Goal: Register for event/course

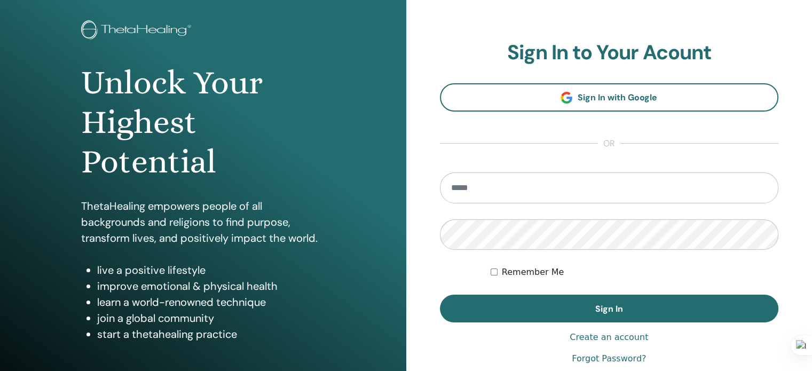
scroll to position [53, 0]
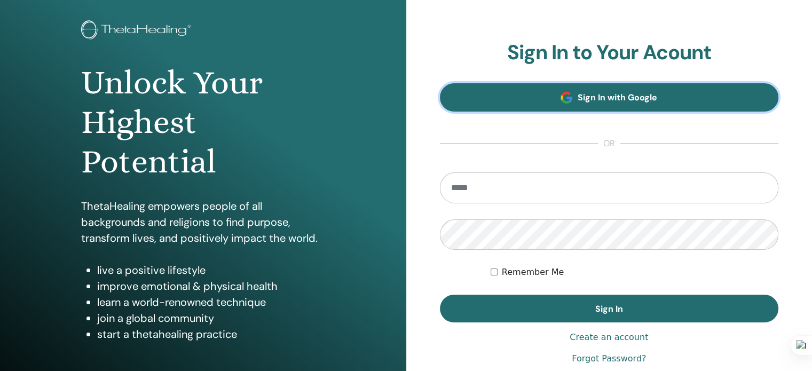
click at [623, 101] on span "Sign In with Google" at bounding box center [617, 97] width 80 height 11
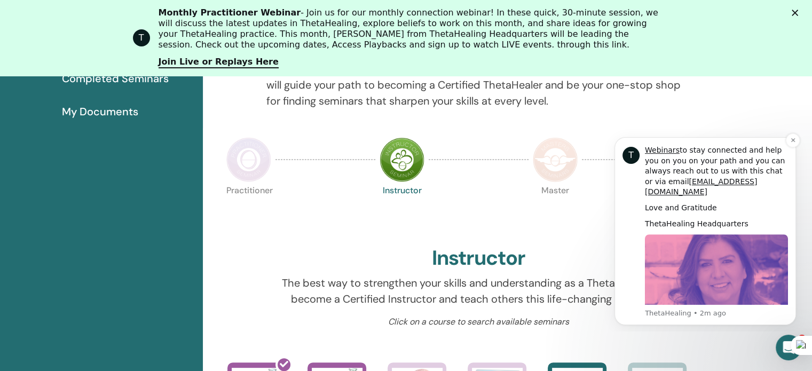
scroll to position [241, 0]
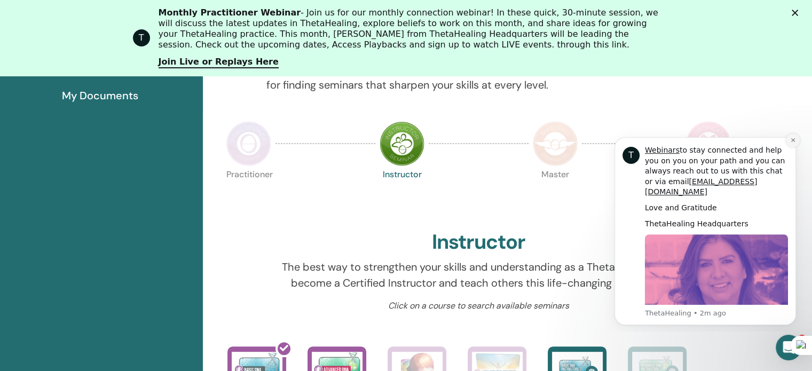
click at [793, 138] on icon "Dismiss notification" at bounding box center [793, 140] width 6 height 6
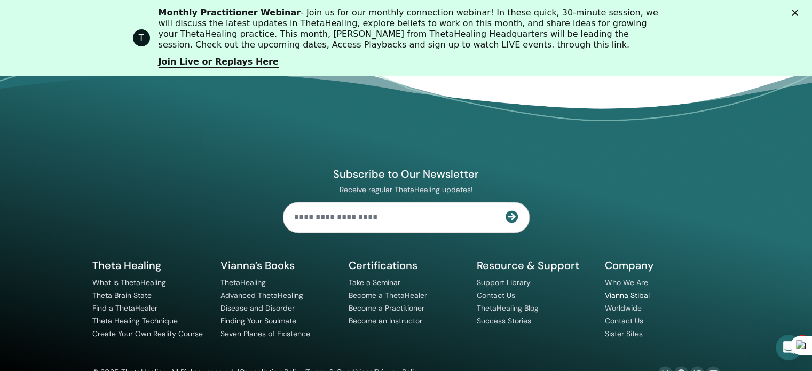
scroll to position [1385, 0]
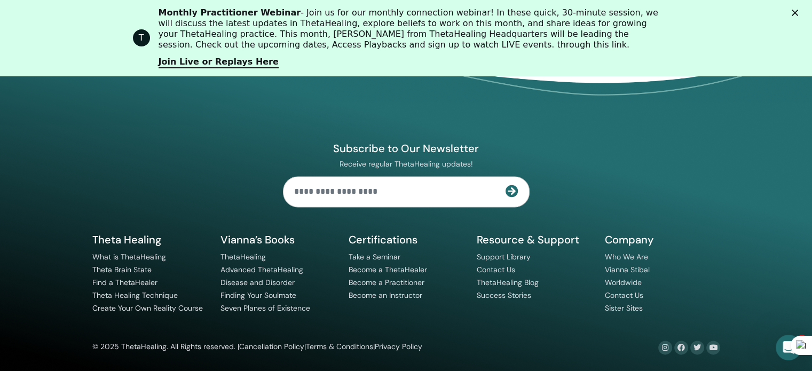
click at [415, 190] on input "text" at bounding box center [394, 192] width 222 height 30
type input "**********"
click at [513, 189] on icon at bounding box center [511, 191] width 13 height 13
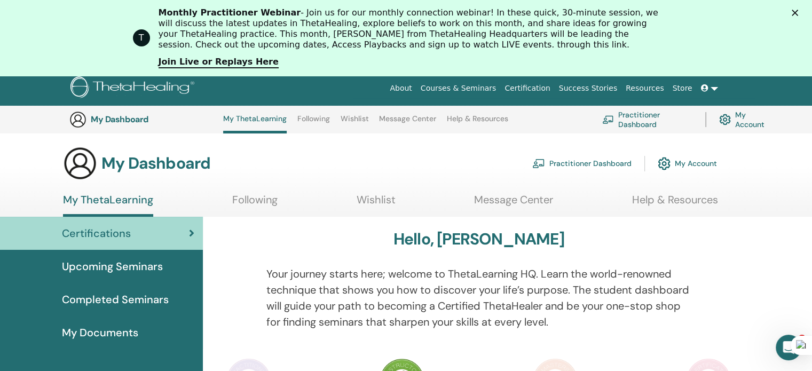
scroll to position [4, 0]
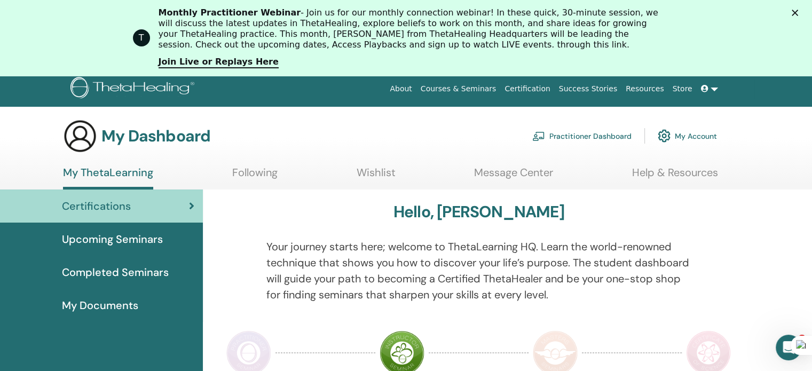
click at [585, 137] on link "Practitioner Dashboard" at bounding box center [581, 135] width 99 height 23
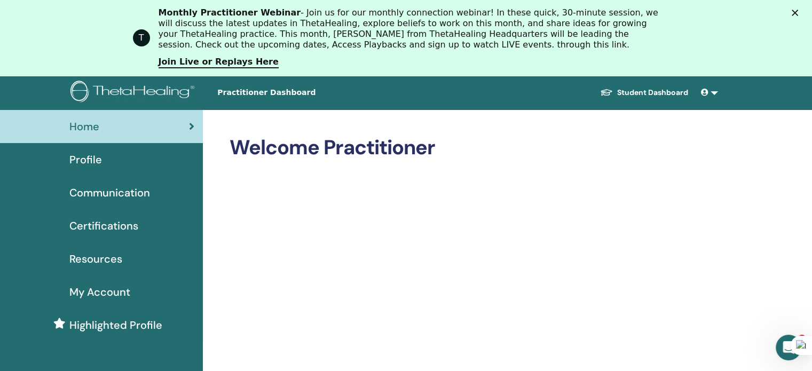
scroll to position [53, 0]
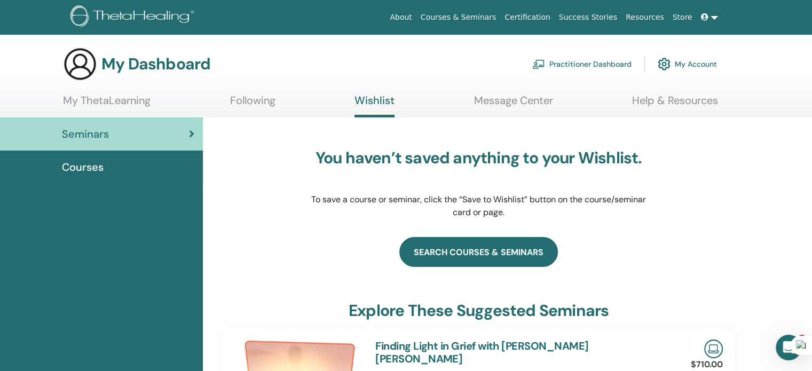
click at [491, 253] on link "search courses & seminars" at bounding box center [478, 252] width 158 height 30
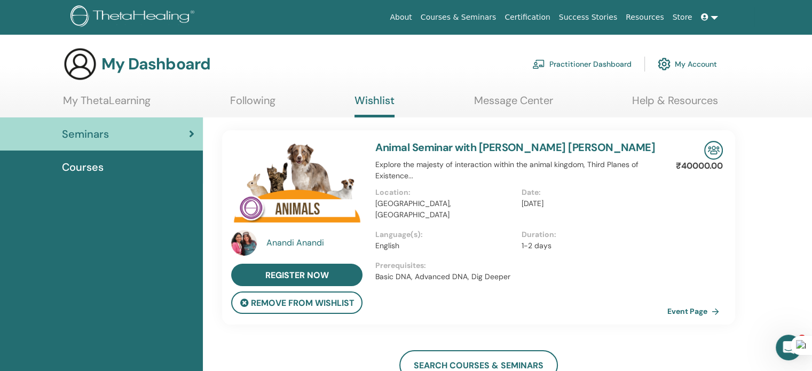
click at [71, 170] on span "Courses" at bounding box center [83, 167] width 42 height 16
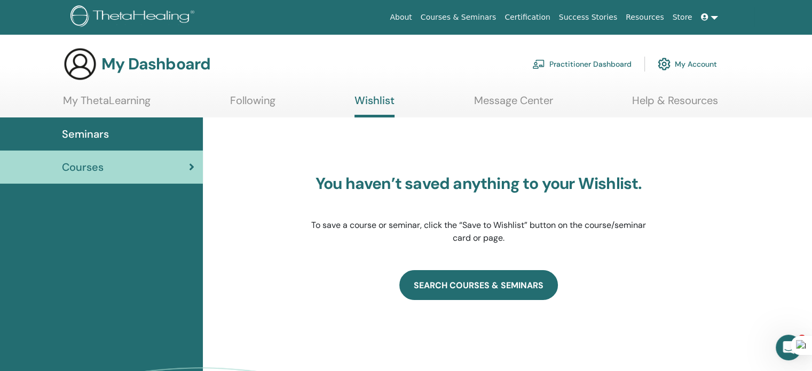
click at [469, 287] on link "SEARCH COURSES & SEMINARS" at bounding box center [478, 285] width 158 height 30
